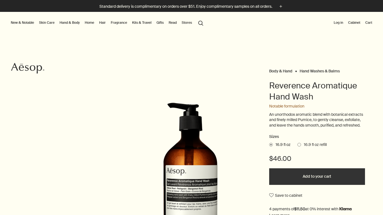
click at [296, 126] on p "An unorthodox aromatic blend with botanical extracts and finely milled Pumice, …" at bounding box center [317, 120] width 96 height 16
click at [339, 128] on p "An unorthodox aromatic blend with botanical extracts and finely milled Pumice, …" at bounding box center [317, 120] width 96 height 16
click at [297, 147] on span at bounding box center [299, 145] width 4 height 4
click at [297, 146] on input "16.9 fl oz refill" at bounding box center [297, 144] width 0 height 4
click at [269, 147] on span at bounding box center [271, 145] width 4 height 4
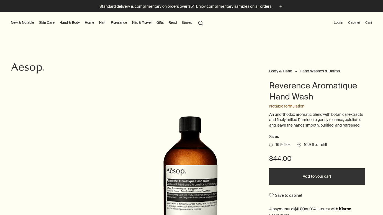
click at [269, 146] on input "16.9 fl oz" at bounding box center [269, 144] width 0 height 4
click at [301, 145] on ul "16.9 fl oz 16.9 fl oz refill" at bounding box center [317, 145] width 96 height 8
click at [305, 148] on span "16.9 fl oz refill" at bounding box center [314, 145] width 26 height 6
click at [297, 146] on input "16.9 fl oz refill" at bounding box center [297, 144] width 0 height 4
click at [278, 148] on span "16.9 fl oz" at bounding box center [281, 145] width 18 height 6
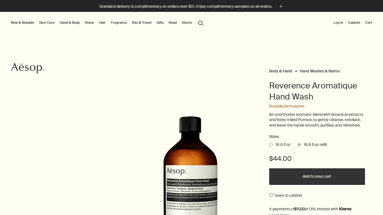
click at [269, 146] on input "16.9 fl oz" at bounding box center [269, 144] width 0 height 4
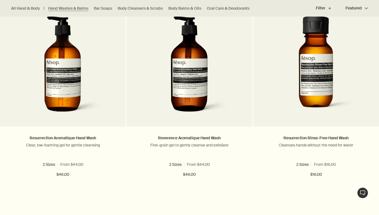
scroll to position [382, 0]
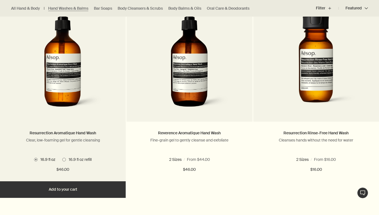
click at [87, 103] on img at bounding box center [63, 62] width 83 height 102
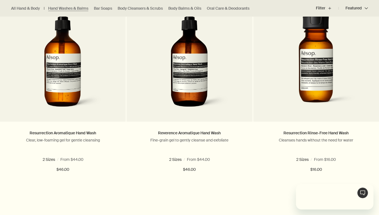
scroll to position [0, 0]
